Goal: Check status: Check status

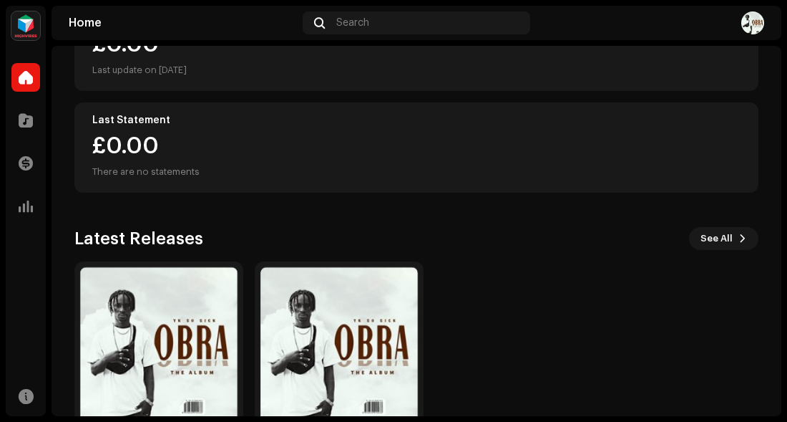
scroll to position [286, 0]
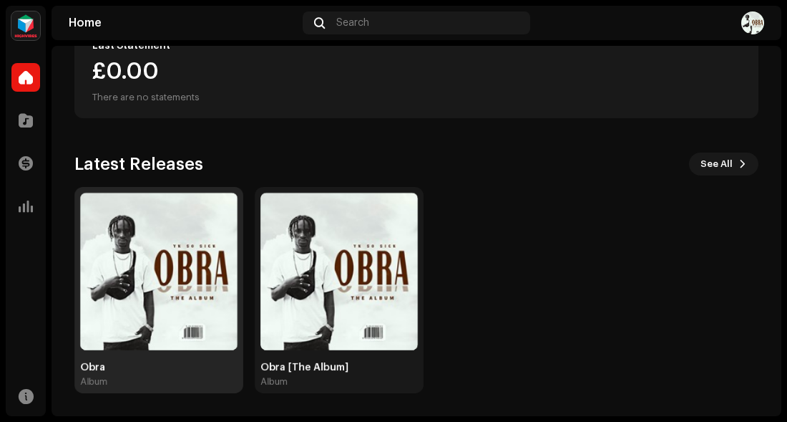
click at [127, 312] on img at bounding box center [158, 271] width 157 height 157
click at [46, 312] on div at bounding box center [46, 211] width 0 height 410
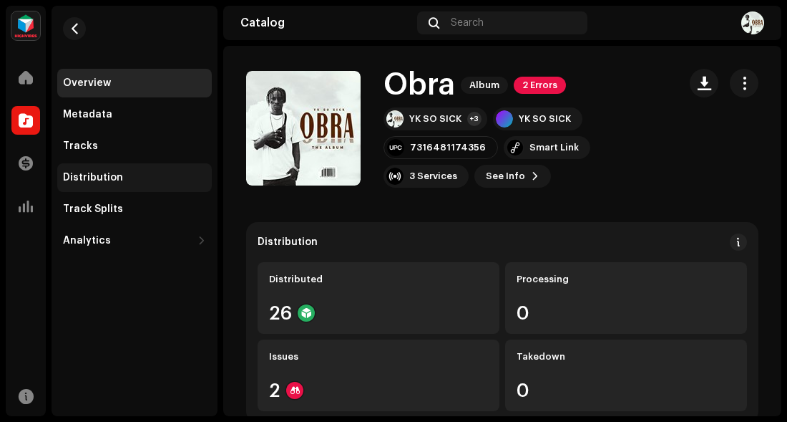
click at [152, 185] on div "Distribution" at bounding box center [134, 177] width 155 height 29
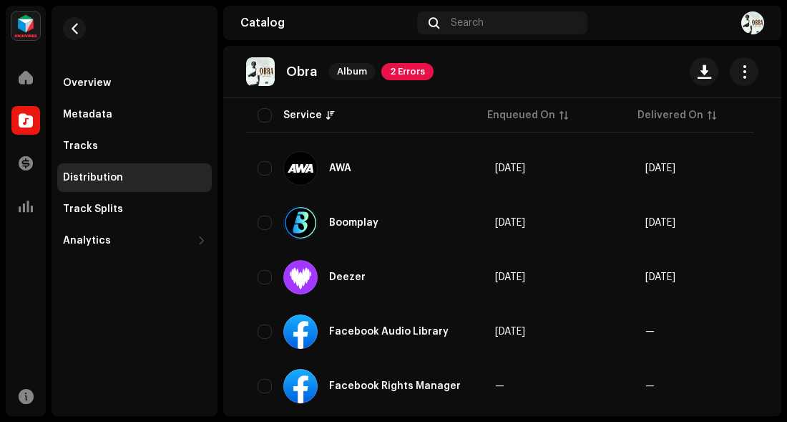
scroll to position [350, 0]
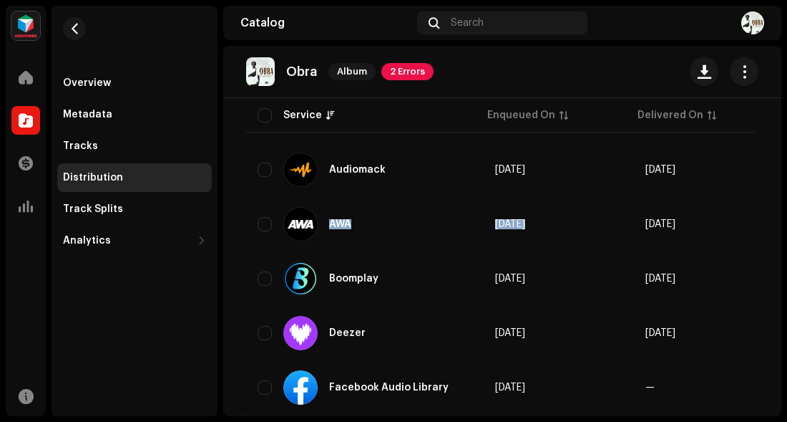
drag, startPoint x: 784, startPoint y: 174, endPoint x: 769, endPoint y: 198, distance: 29.0
click at [769, 198] on div "YKSOSICK Home Catalog Transactions Analytics Resources Overview Metadata Tracks…" at bounding box center [393, 211] width 787 height 422
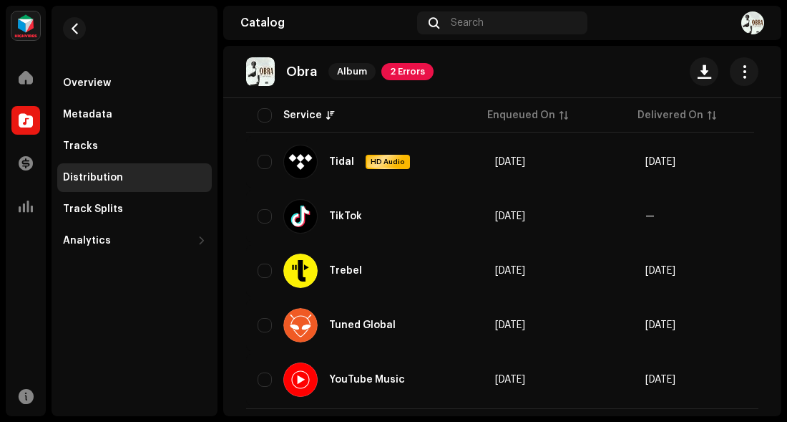
scroll to position [1532, 0]
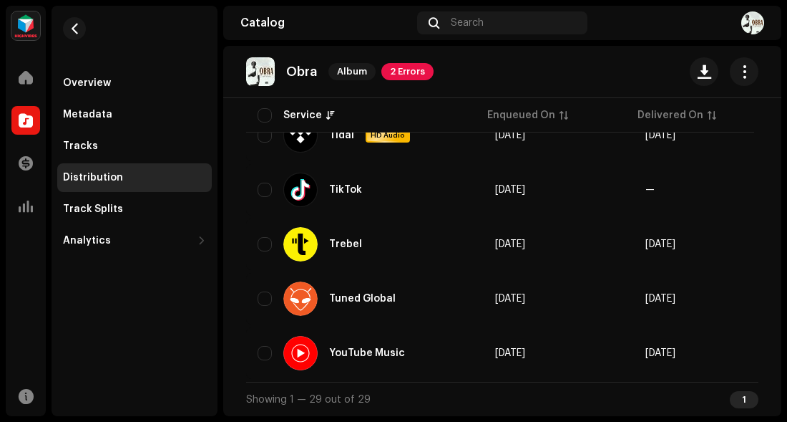
drag, startPoint x: 782, startPoint y: 391, endPoint x: 779, endPoint y: 351, distance: 40.9
click at [779, 351] on div "YKSOSICK Home Catalog Transactions Analytics Resources Overview Metadata Tracks…" at bounding box center [393, 211] width 787 height 422
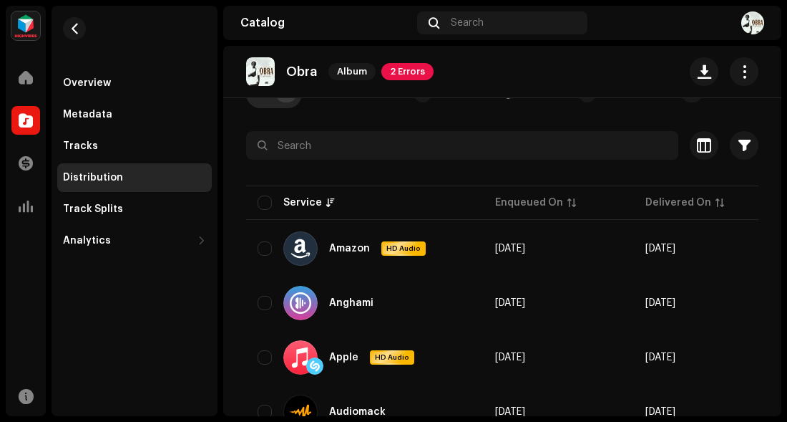
scroll to position [87, 0]
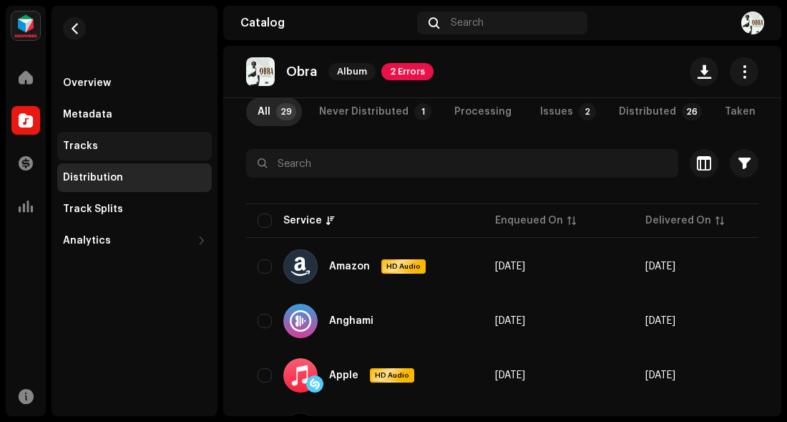
click at [125, 149] on div "Tracks" at bounding box center [134, 145] width 143 height 11
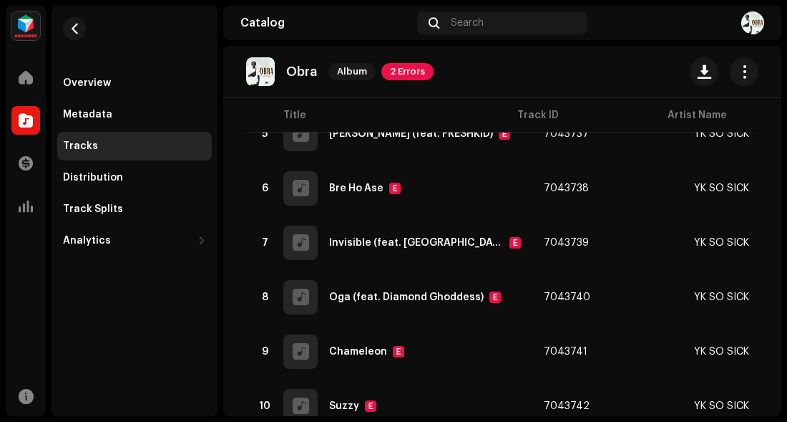
scroll to position [553, 0]
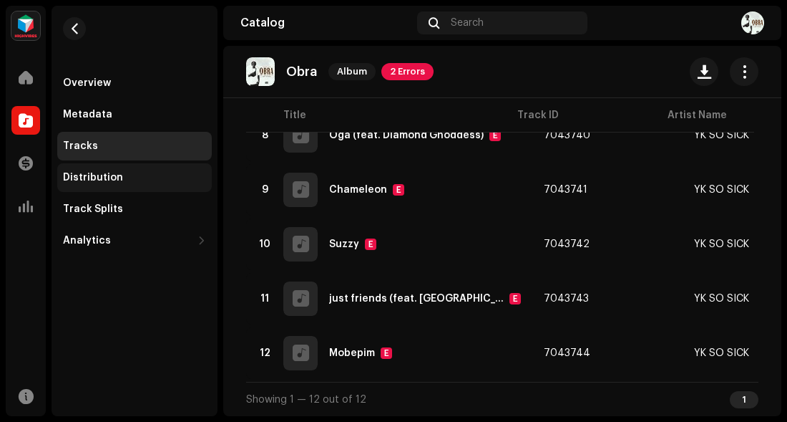
click at [146, 178] on div "Distribution" at bounding box center [134, 177] width 143 height 11
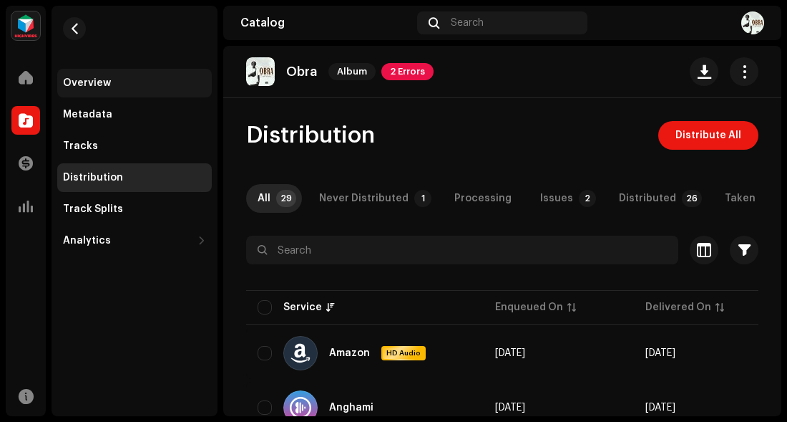
click at [122, 91] on div "Overview" at bounding box center [134, 83] width 155 height 29
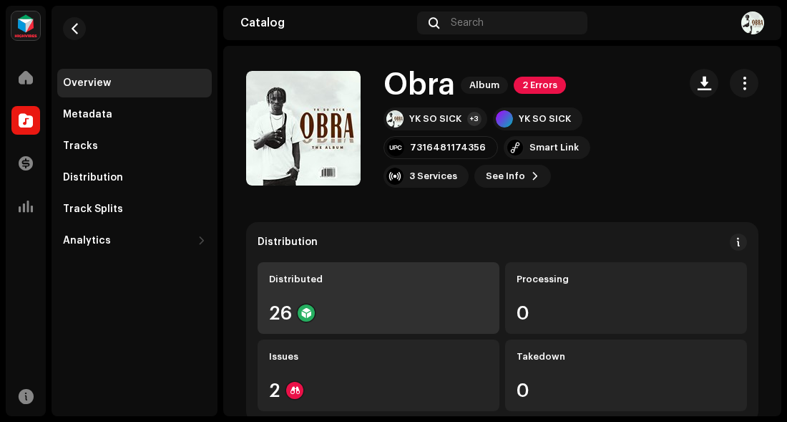
click at [335, 298] on div "Distributed 26" at bounding box center [379, 298] width 242 height 72
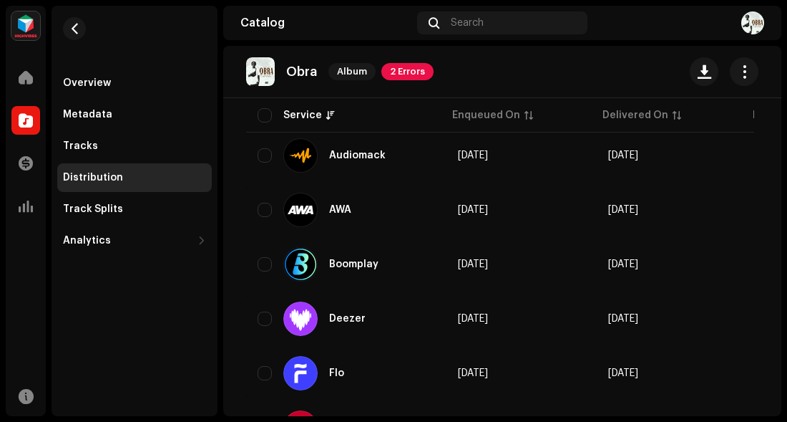
scroll to position [368, 0]
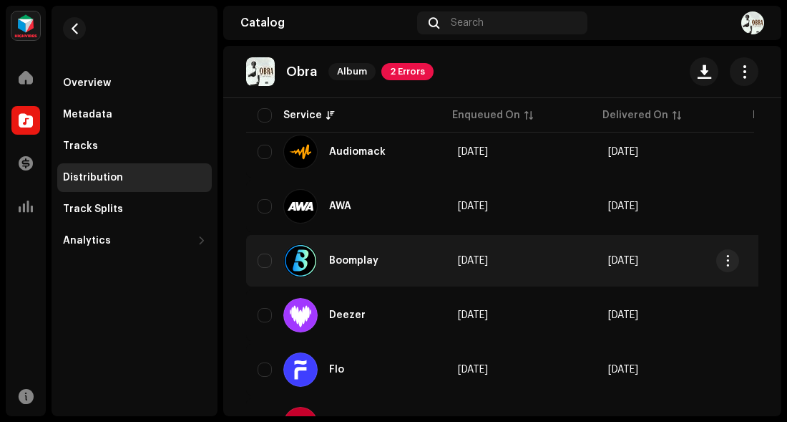
click at [303, 261] on div at bounding box center [300, 260] width 34 height 34
click at [264, 261] on input "checkbox" at bounding box center [265, 260] width 14 height 14
click at [298, 263] on div at bounding box center [300, 260] width 34 height 34
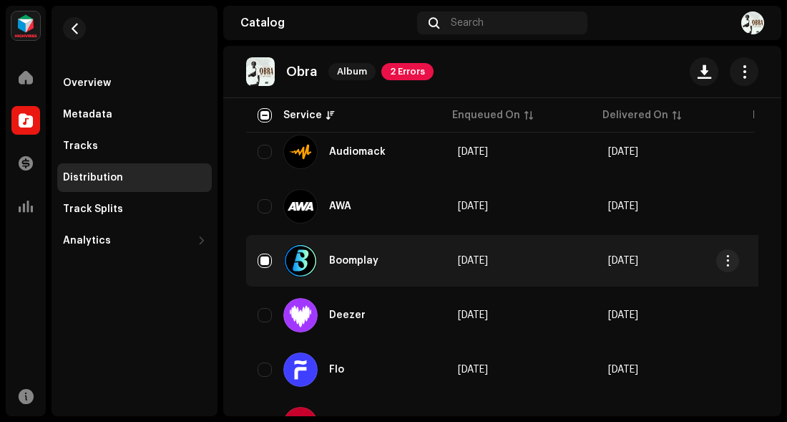
click at [298, 263] on div at bounding box center [300, 260] width 34 height 34
click at [265, 263] on input "Row Selected" at bounding box center [265, 260] width 14 height 14
checkbox input "false"
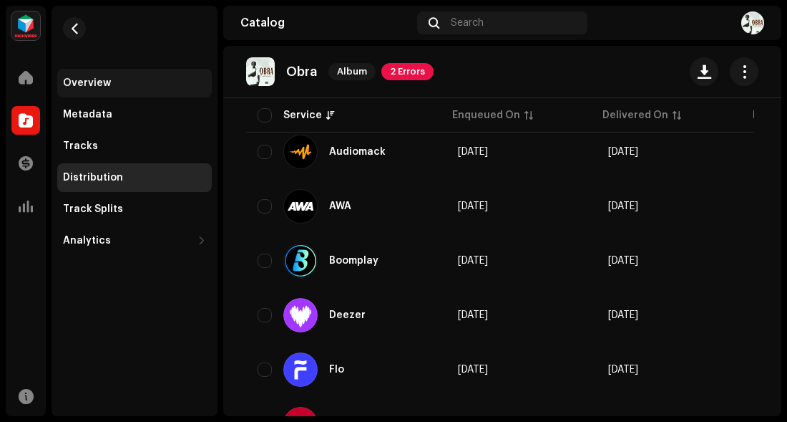
click at [132, 87] on div "Overview" at bounding box center [134, 82] width 143 height 11
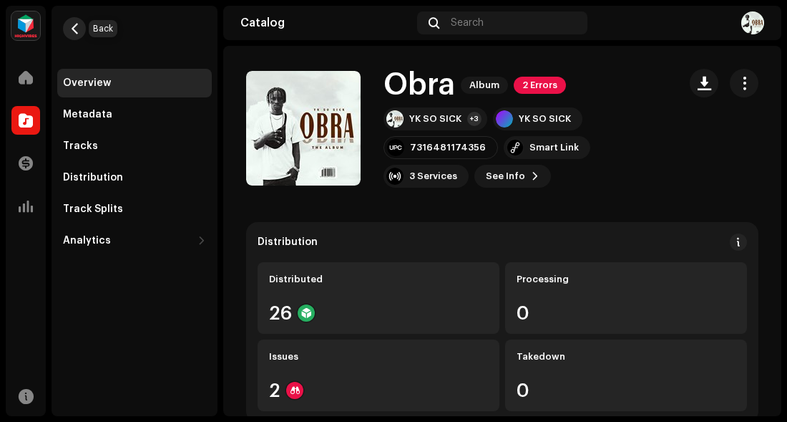
click at [74, 26] on span "button" at bounding box center [74, 28] width 11 height 11
